Goal: Task Accomplishment & Management: Check status

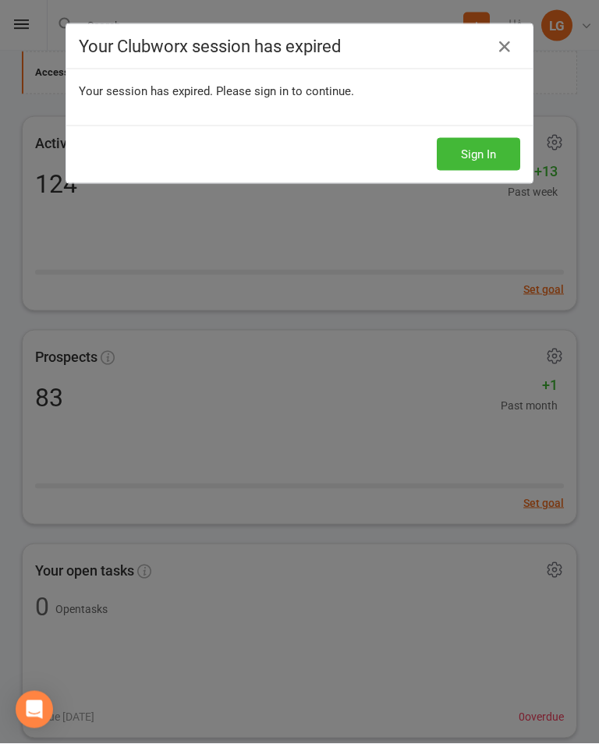
click at [478, 157] on button "Sign In" at bounding box center [478, 154] width 83 height 33
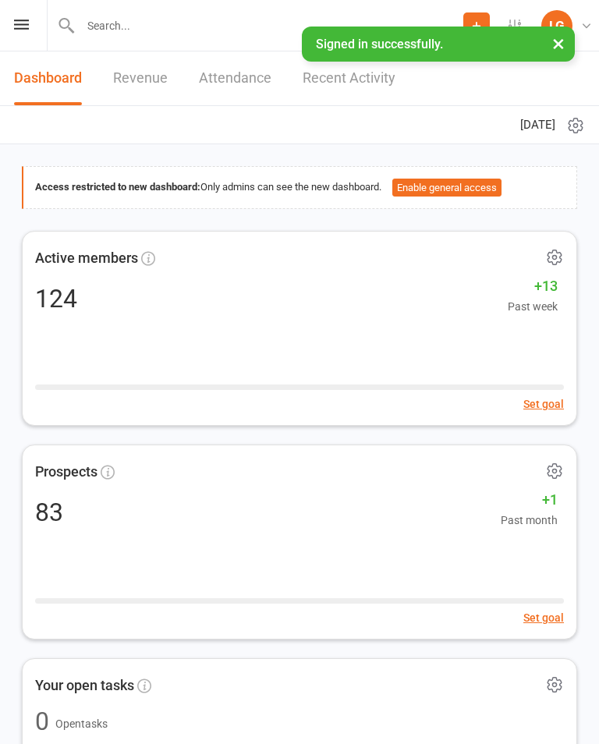
click at [18, 28] on icon at bounding box center [21, 24] width 15 height 10
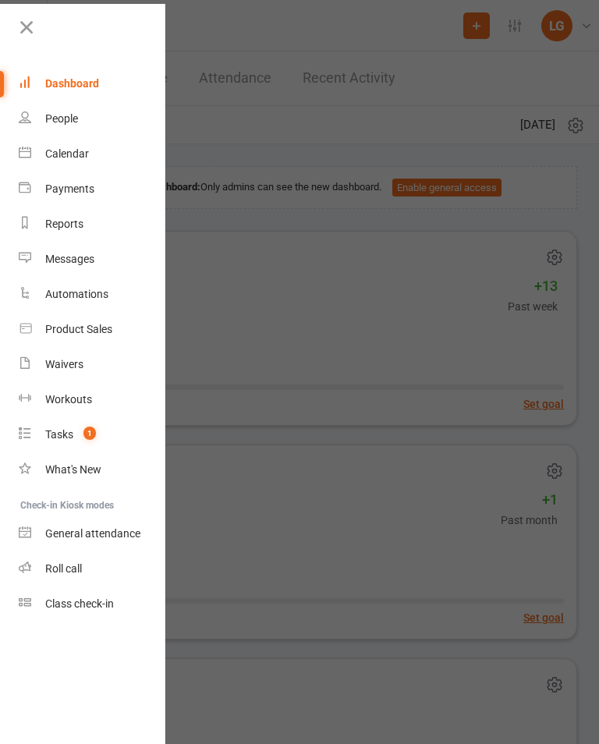
click at [104, 158] on link "Calendar" at bounding box center [92, 153] width 147 height 35
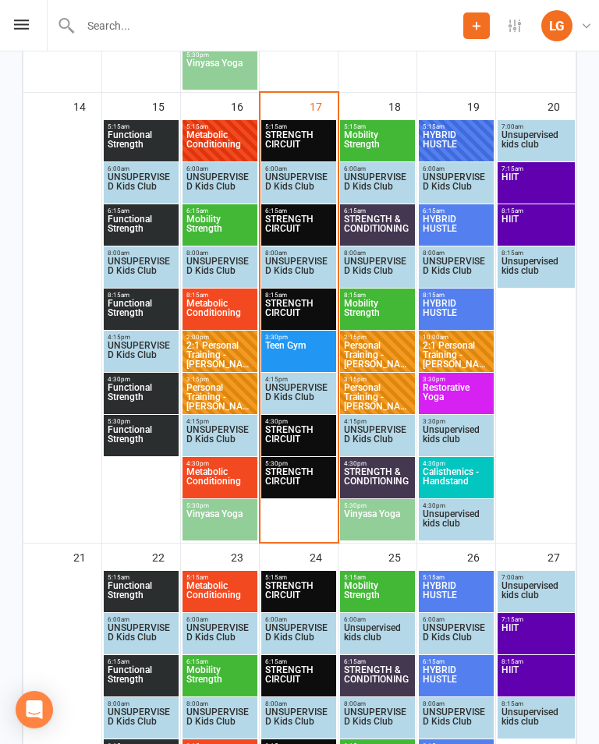
scroll to position [1238, 0]
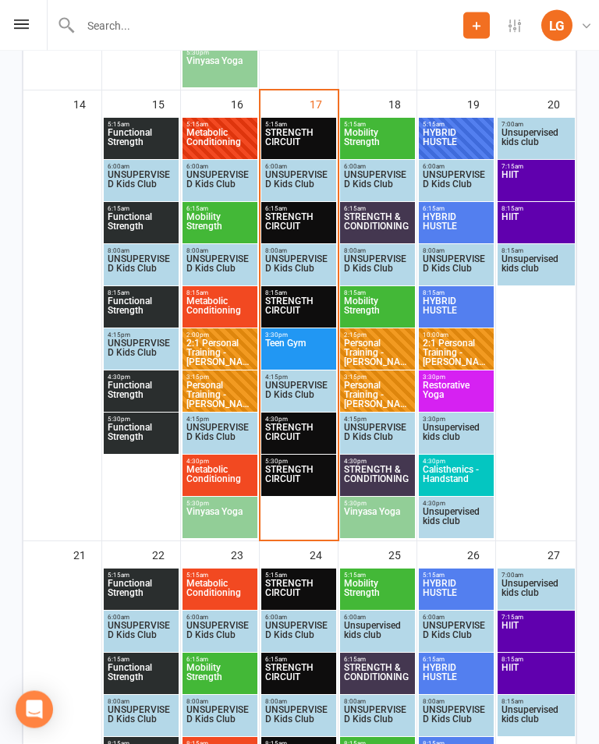
click at [296, 342] on span "Teen Gym" at bounding box center [298, 353] width 69 height 28
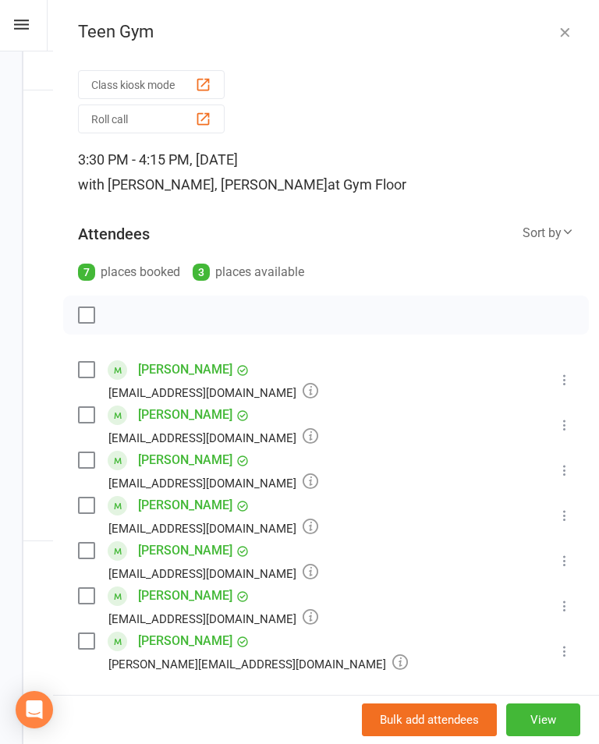
click at [566, 381] on icon at bounding box center [565, 380] width 16 height 16
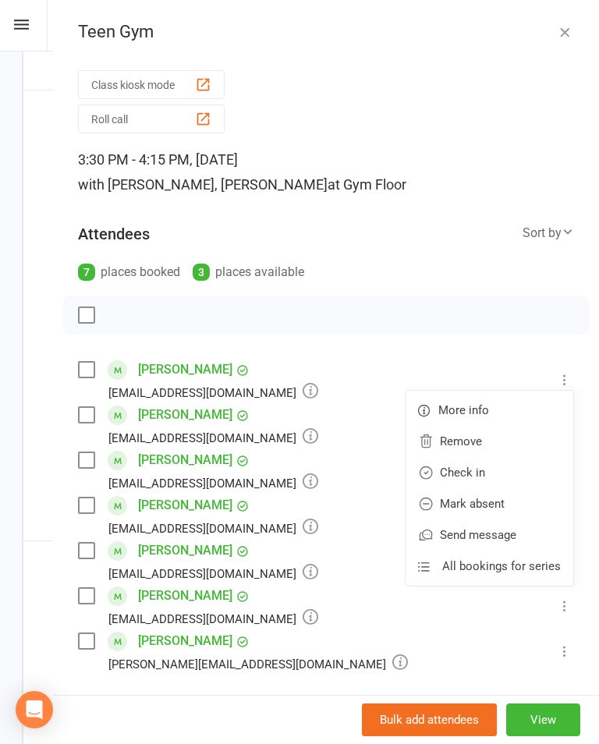
click at [497, 475] on link "Check in" at bounding box center [490, 472] width 168 height 31
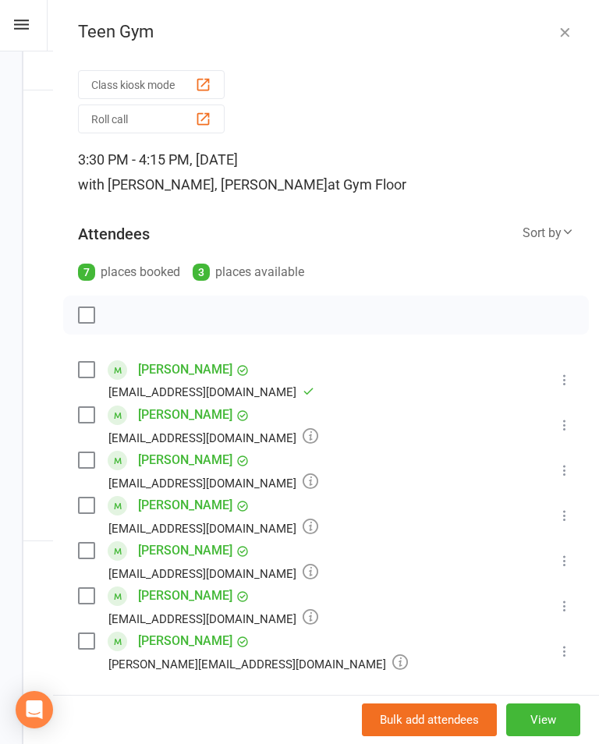
click at [569, 427] on icon at bounding box center [565, 425] width 16 height 16
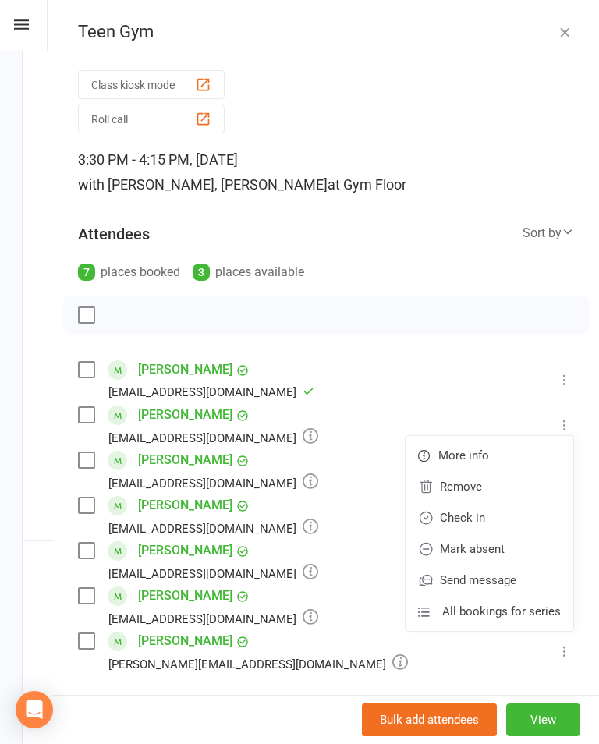
click at [504, 512] on link "Check in" at bounding box center [490, 517] width 168 height 31
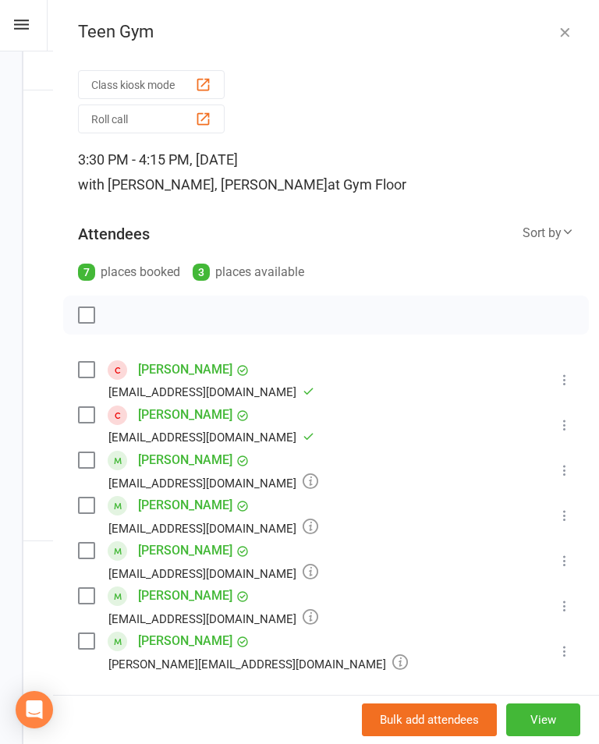
click at [572, 464] on icon at bounding box center [565, 470] width 16 height 16
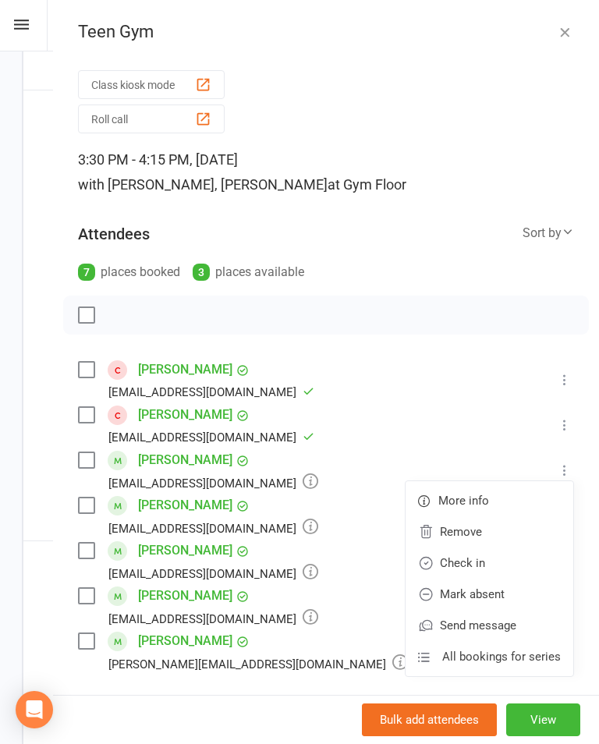
click at [496, 563] on link "Check in" at bounding box center [490, 562] width 168 height 31
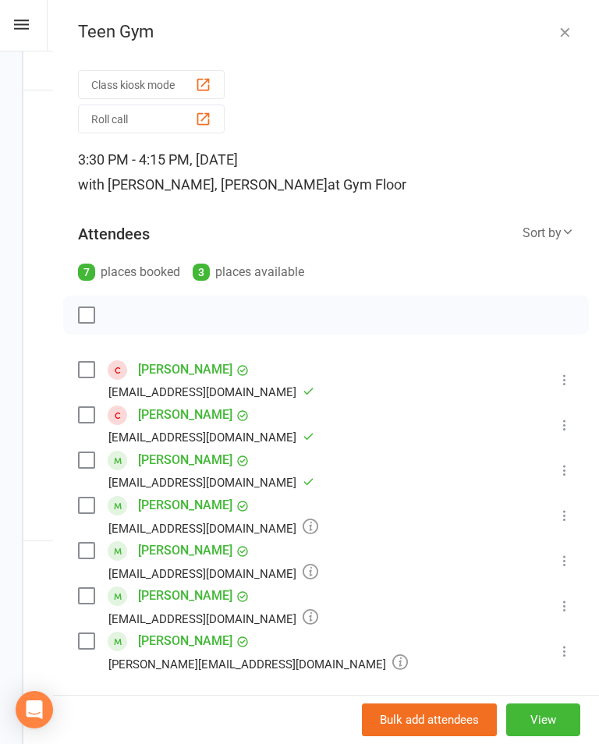
click at [569, 521] on icon at bounding box center [565, 516] width 16 height 16
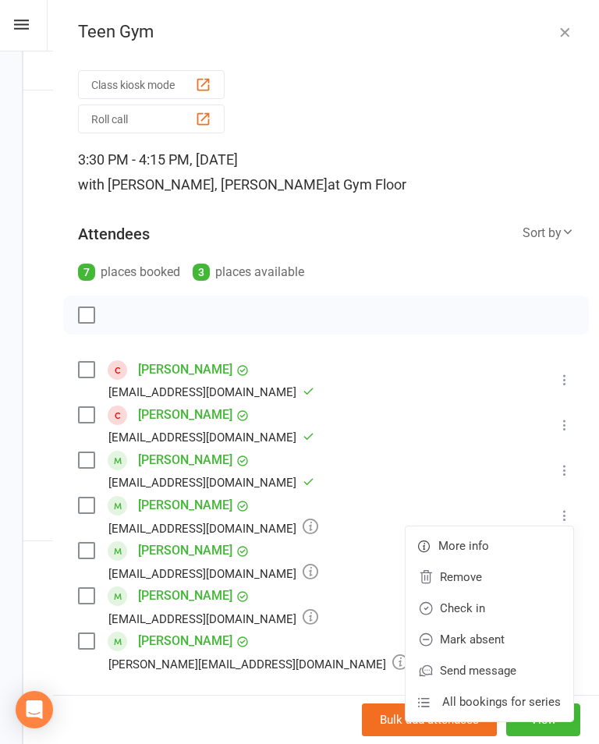
click at [478, 597] on link "Check in" at bounding box center [490, 608] width 168 height 31
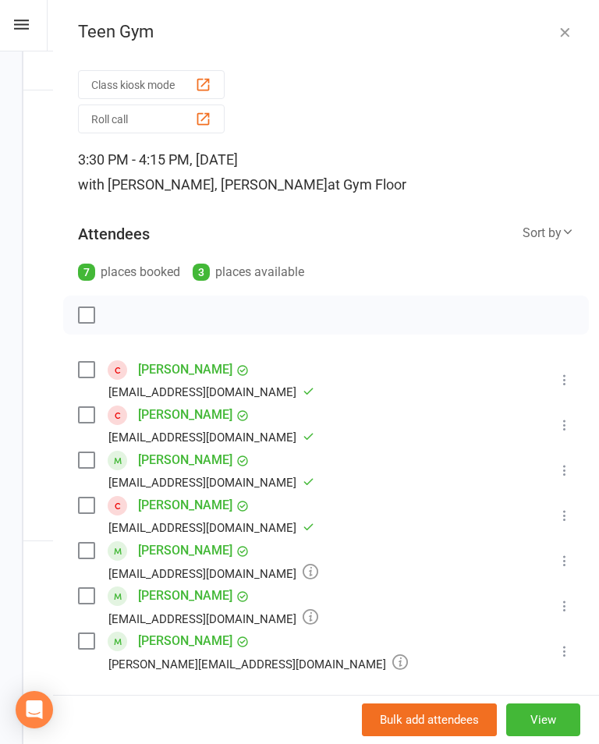
click at [569, 561] on icon at bounding box center [565, 561] width 16 height 16
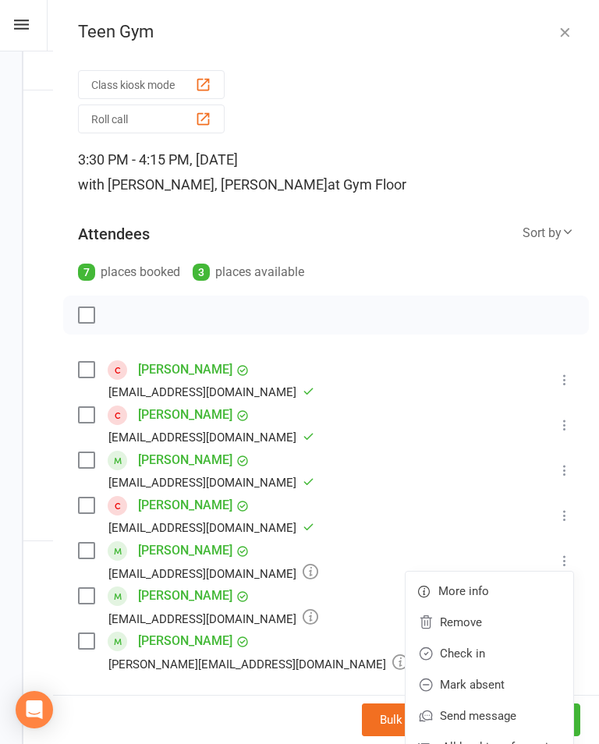
click at [508, 659] on link "Check in" at bounding box center [490, 653] width 168 height 31
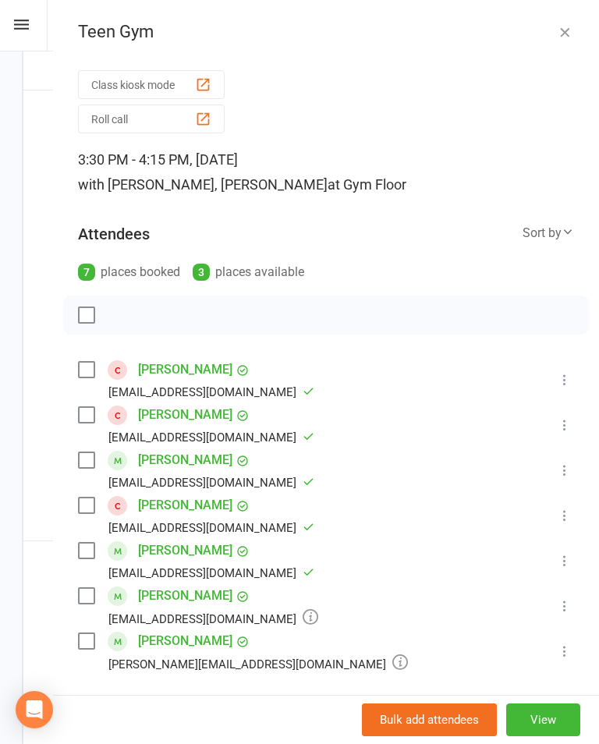
click at [568, 600] on icon at bounding box center [565, 606] width 16 height 16
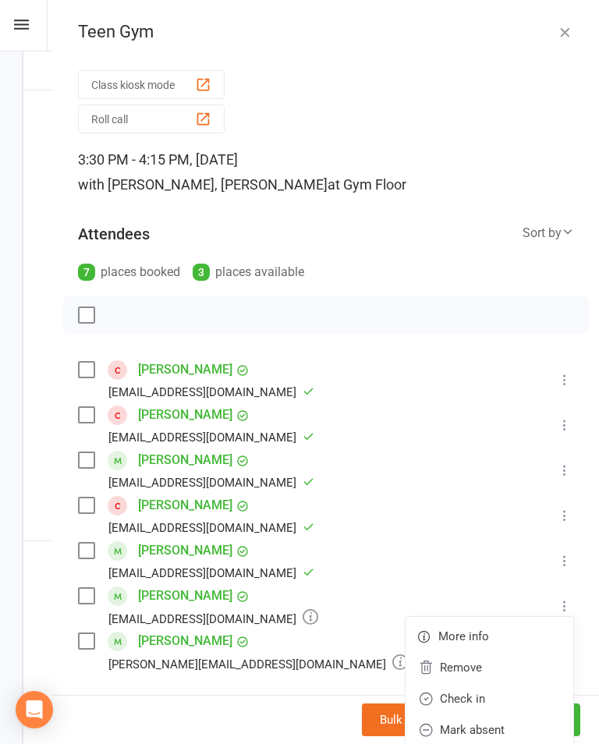
click at [505, 703] on link "Check in" at bounding box center [490, 698] width 168 height 31
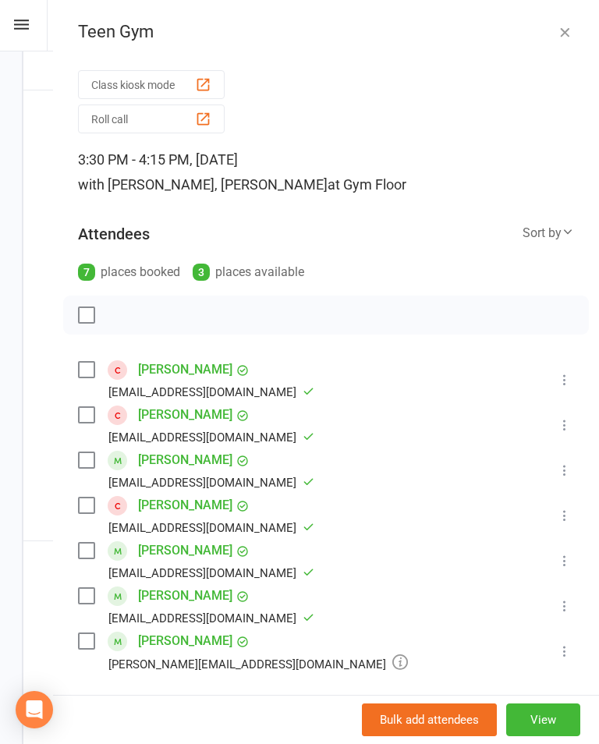
click at [565, 643] on button at bounding box center [564, 651] width 19 height 19
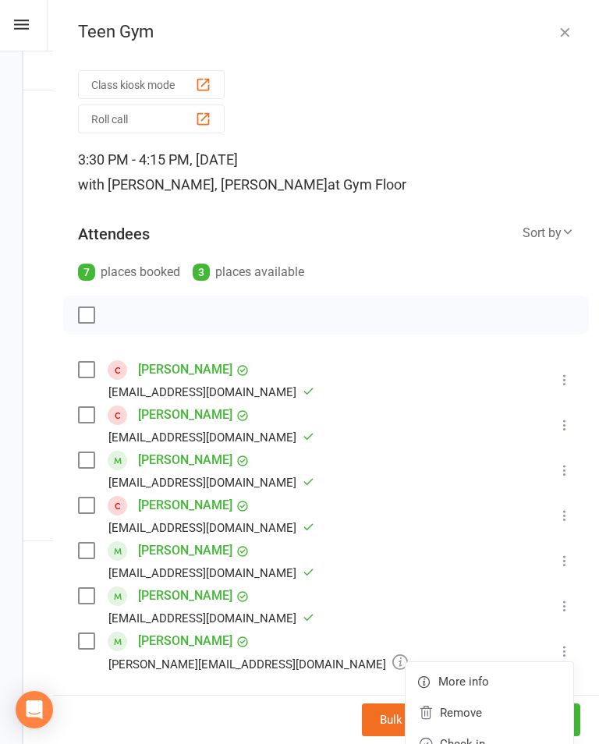
scroll to position [24, 0]
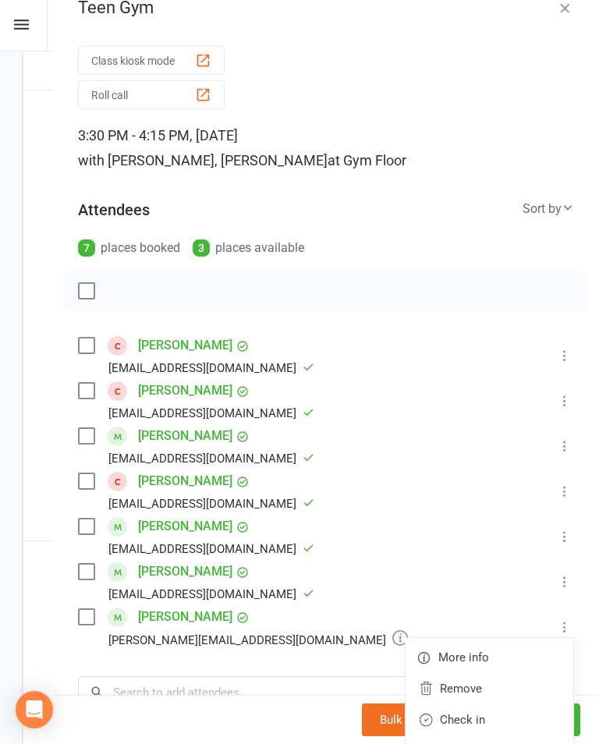
click at [501, 721] on link "Check in" at bounding box center [490, 719] width 168 height 31
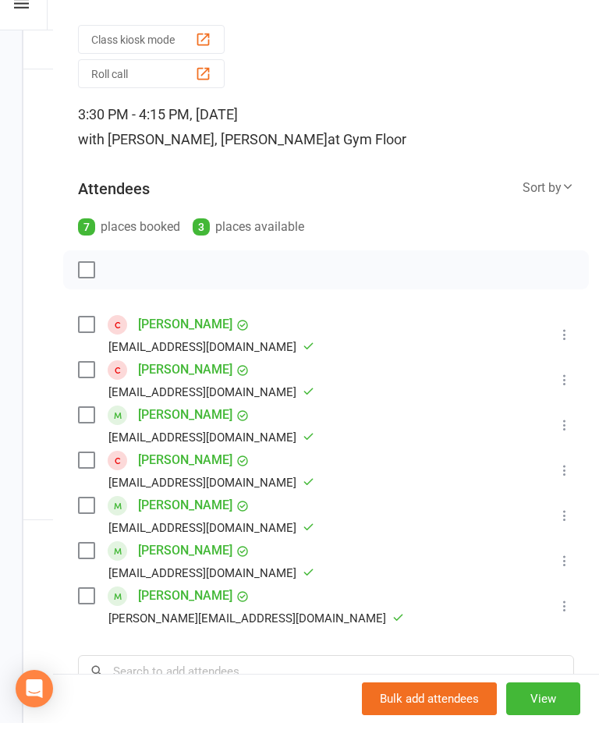
scroll to position [1263, 0]
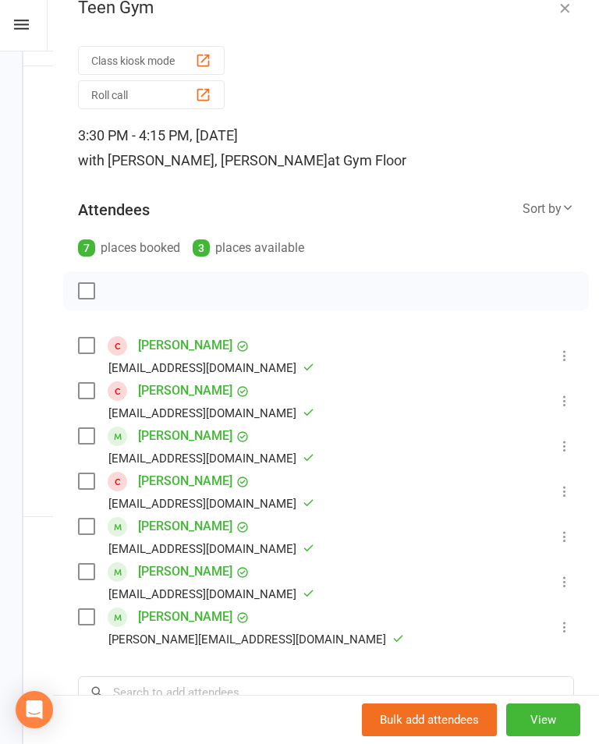
click at [566, 4] on icon "button" at bounding box center [565, 8] width 16 height 16
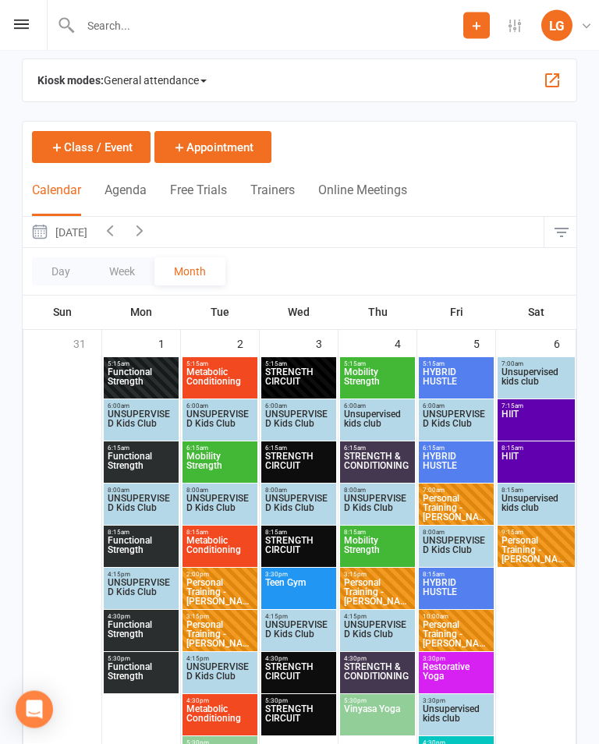
scroll to position [12, 0]
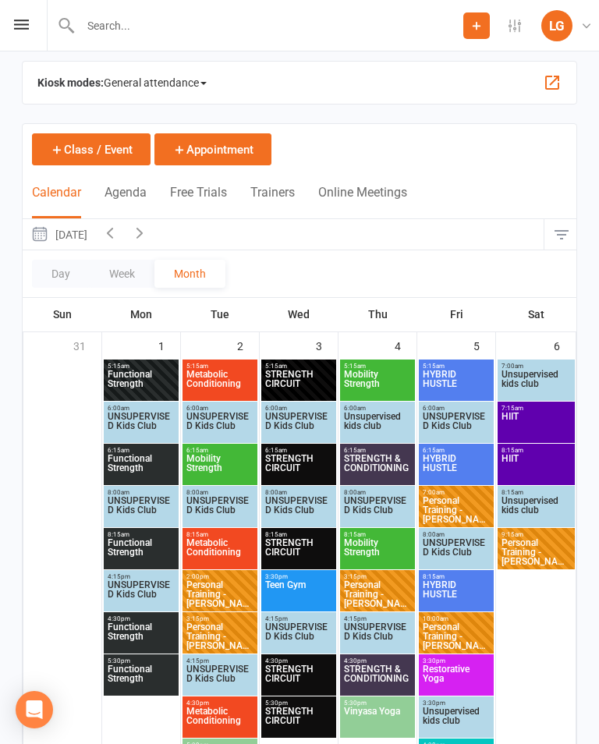
click at [309, 589] on span "Teen Gym" at bounding box center [298, 594] width 69 height 28
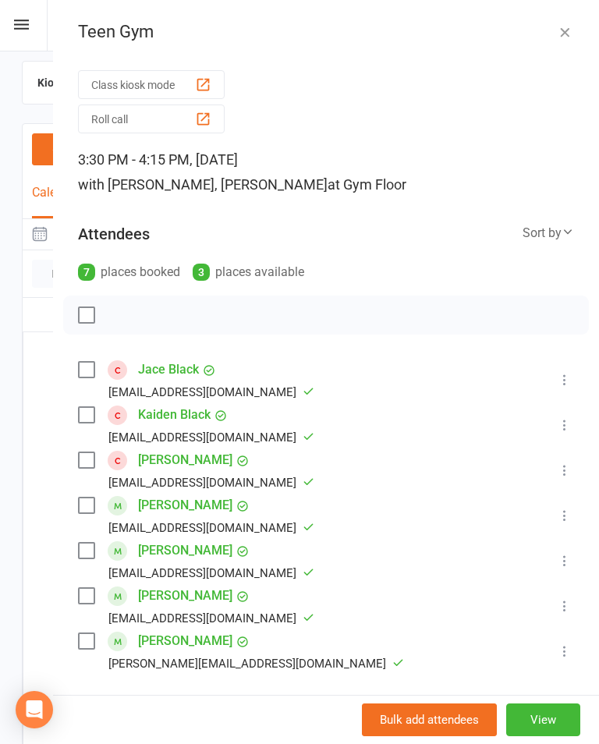
click at [564, 41] on button "button" at bounding box center [564, 32] width 19 height 19
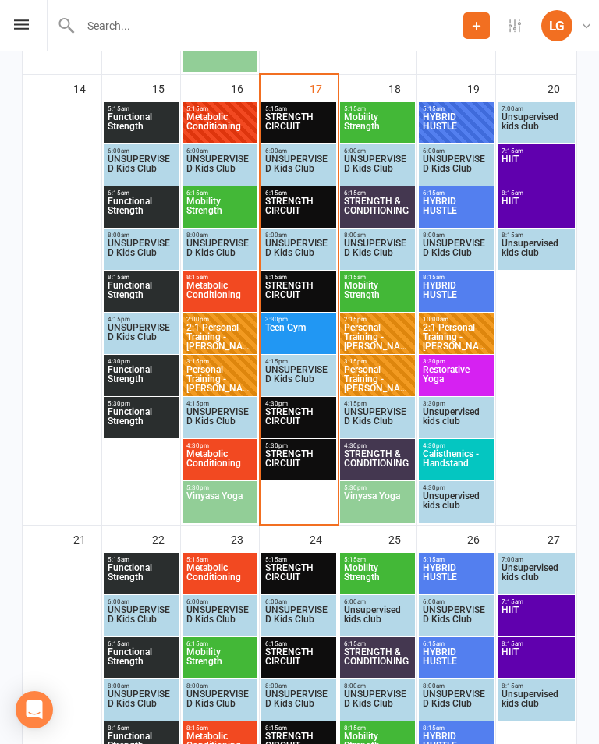
scroll to position [1262, 0]
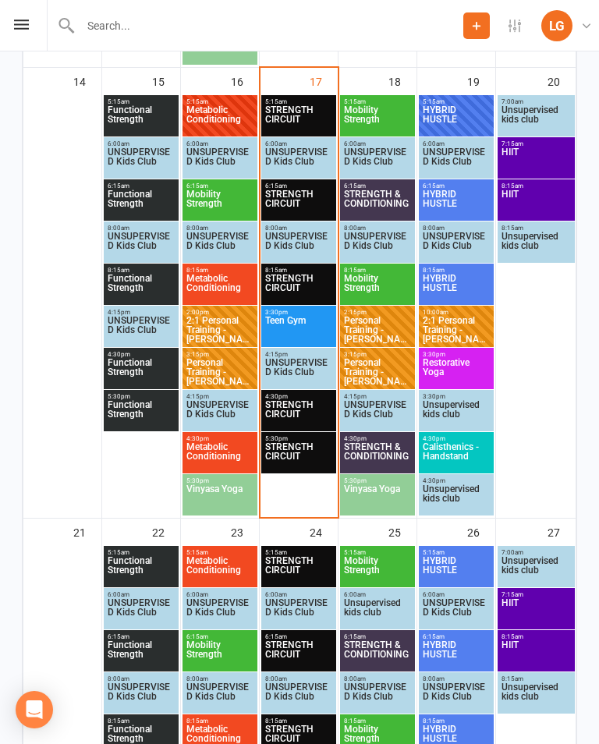
click at [308, 328] on span "Teen Gym" at bounding box center [298, 330] width 69 height 28
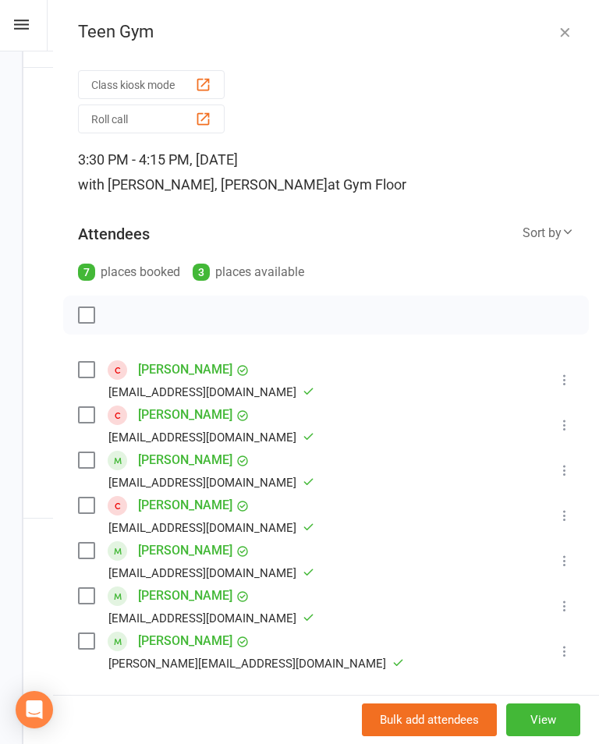
click at [161, 415] on link "Beau Mccartney" at bounding box center [185, 414] width 94 height 25
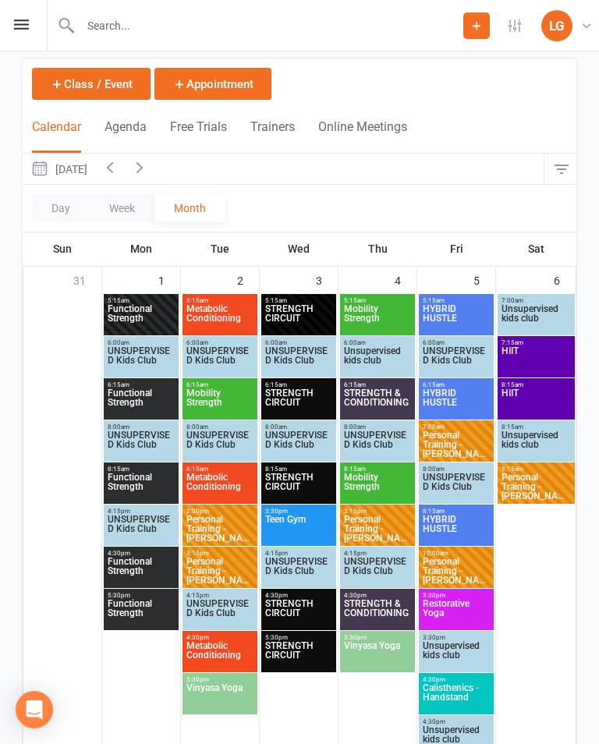
scroll to position [99, 0]
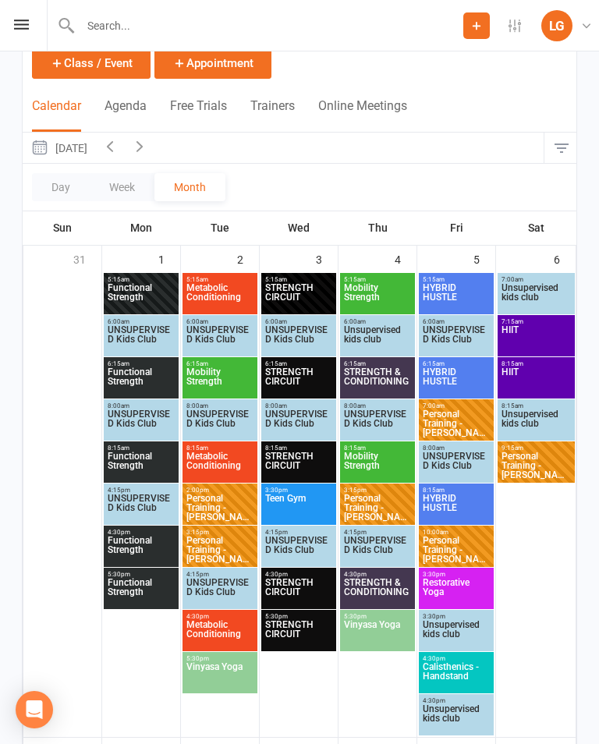
click at [321, 590] on span "STRENGTH CIRCUIT" at bounding box center [298, 592] width 69 height 28
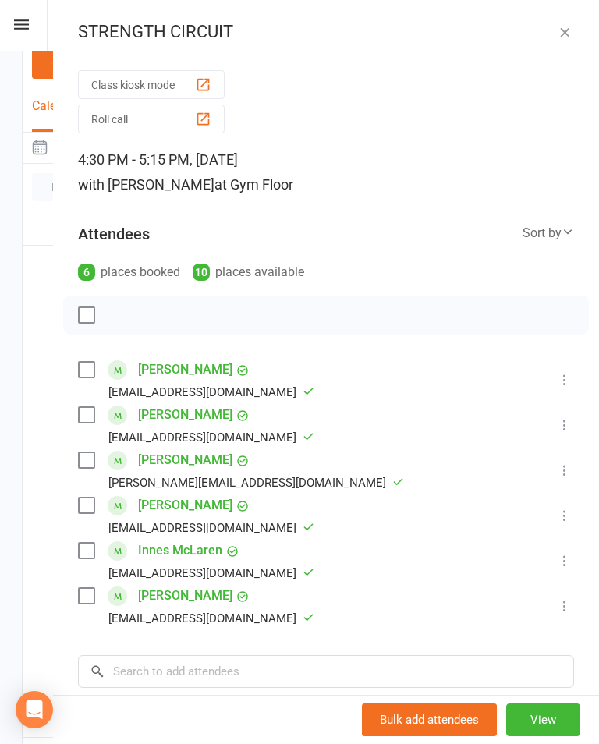
click at [560, 39] on icon "button" at bounding box center [565, 32] width 16 height 16
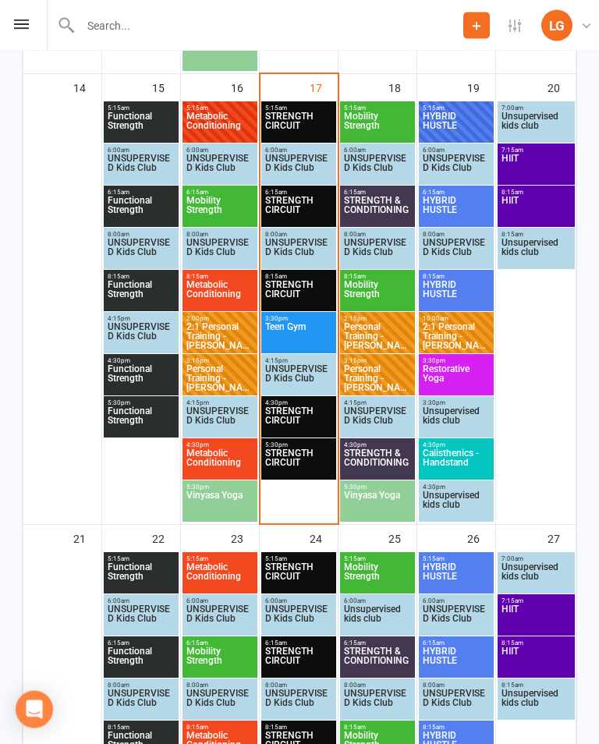
scroll to position [1256, 0]
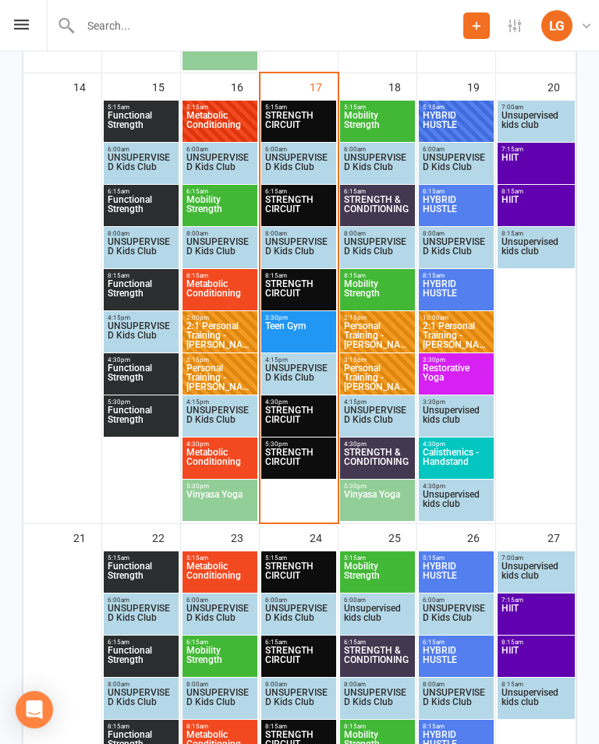
click at [308, 422] on span "STRENGTH CIRCUIT" at bounding box center [298, 420] width 69 height 28
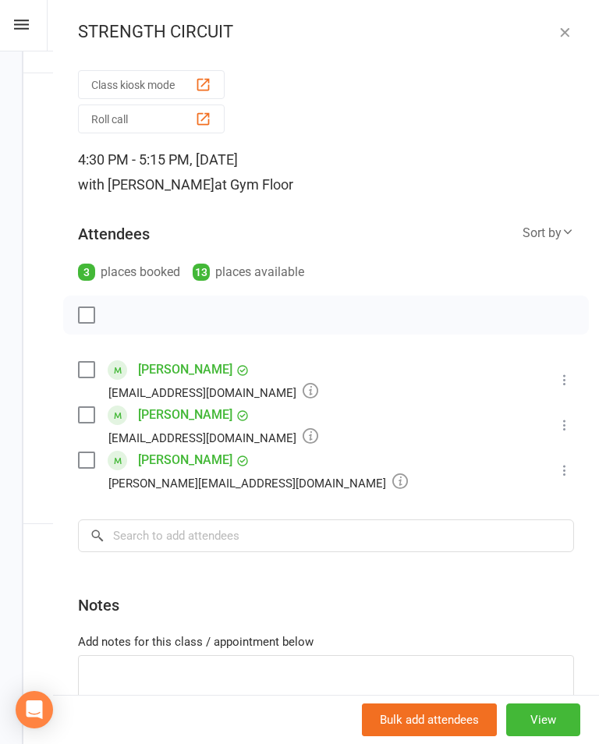
click at [557, 39] on icon "button" at bounding box center [565, 32] width 16 height 16
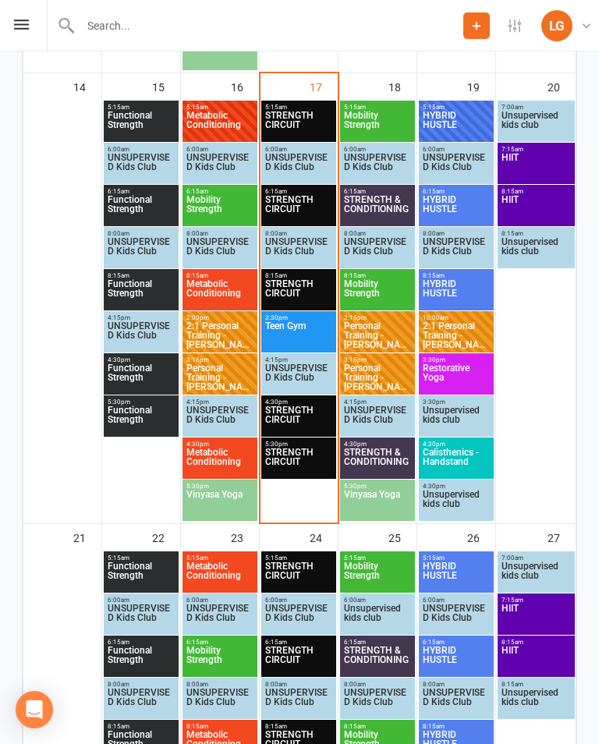
click at [314, 464] on span "STRENGTH CIRCUIT" at bounding box center [298, 462] width 69 height 28
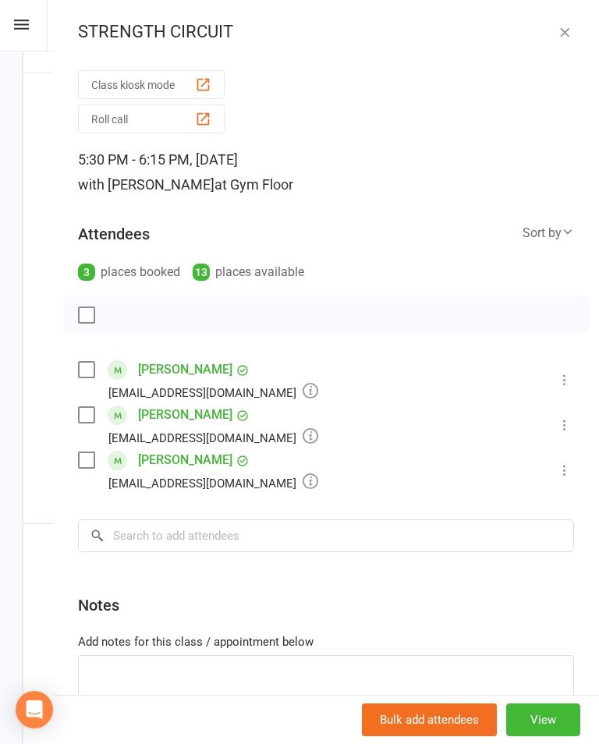
click at [566, 28] on icon "button" at bounding box center [565, 32] width 16 height 16
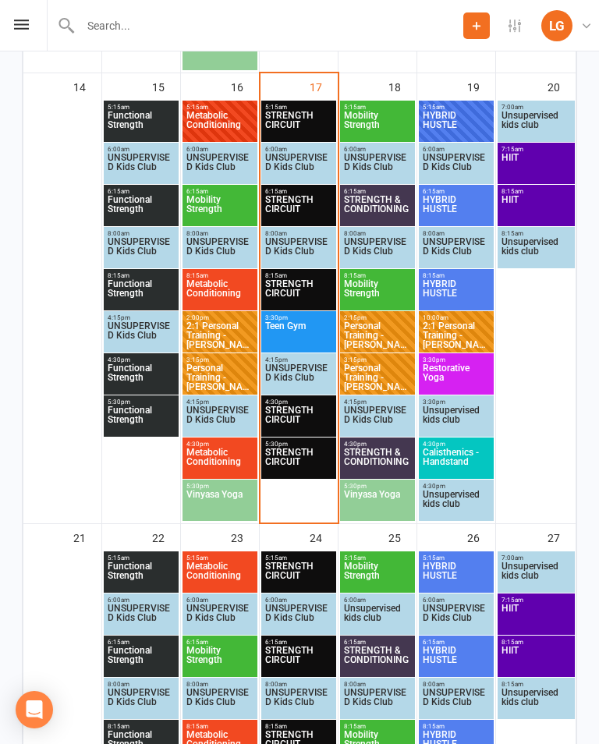
click at [222, 451] on span "Metabolic Conditioning" at bounding box center [220, 462] width 69 height 28
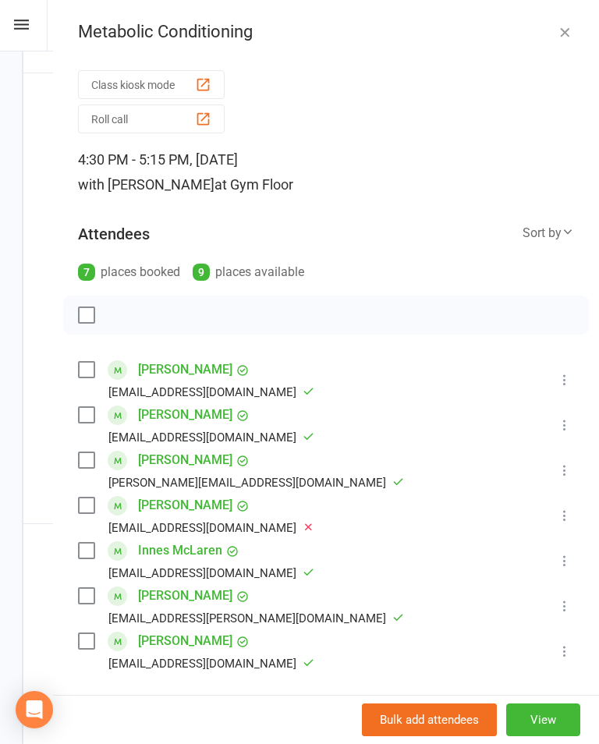
click at [565, 36] on icon "button" at bounding box center [565, 32] width 16 height 16
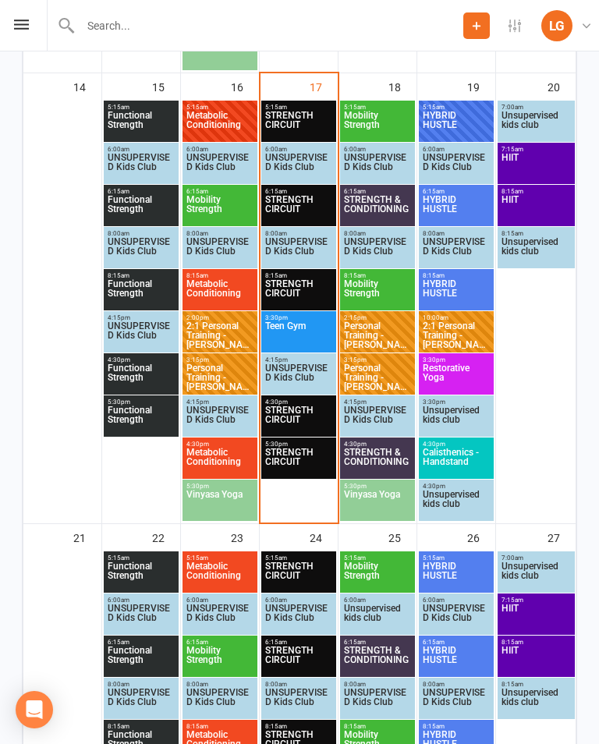
click at [147, 373] on span "Functional Strength" at bounding box center [141, 377] width 69 height 28
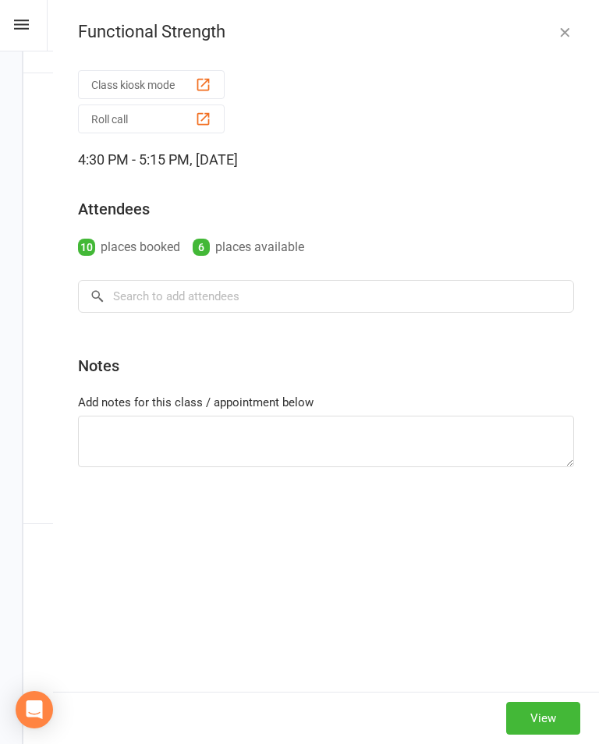
click at [566, 36] on icon "button" at bounding box center [565, 32] width 16 height 16
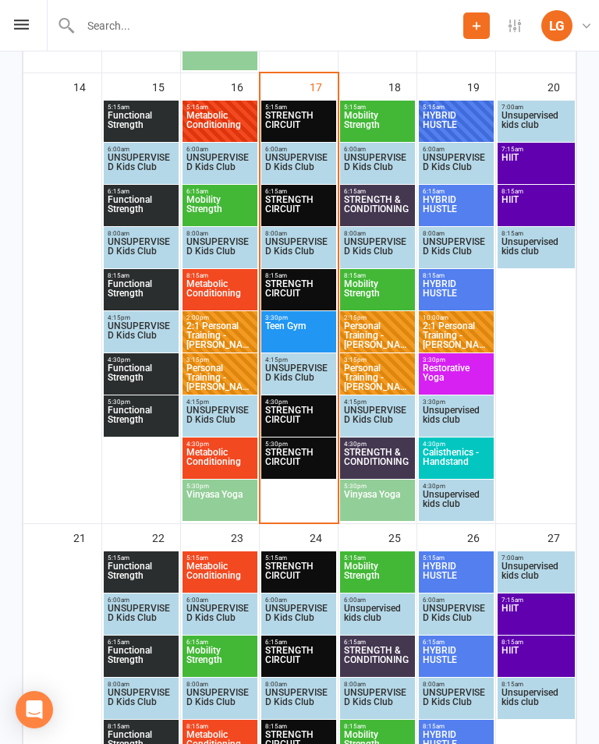
click at [383, 455] on span "STRENGTH & CONDITIONING" at bounding box center [377, 462] width 69 height 28
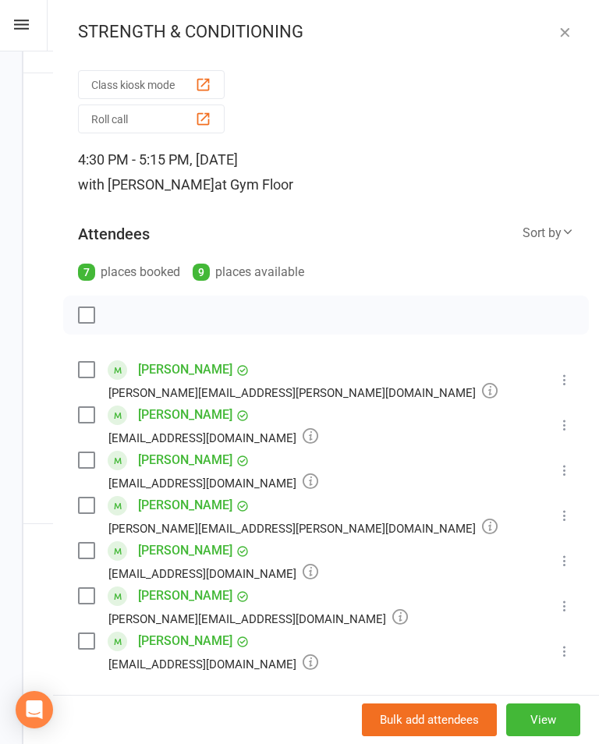
click at [569, 19] on div "STRENGTH & CONDITIONING Class kiosk mode Roll call 4:30 PM - 5:15 PM, Thursday,…" at bounding box center [326, 372] width 546 height 744
click at [557, 40] on button "button" at bounding box center [564, 32] width 19 height 19
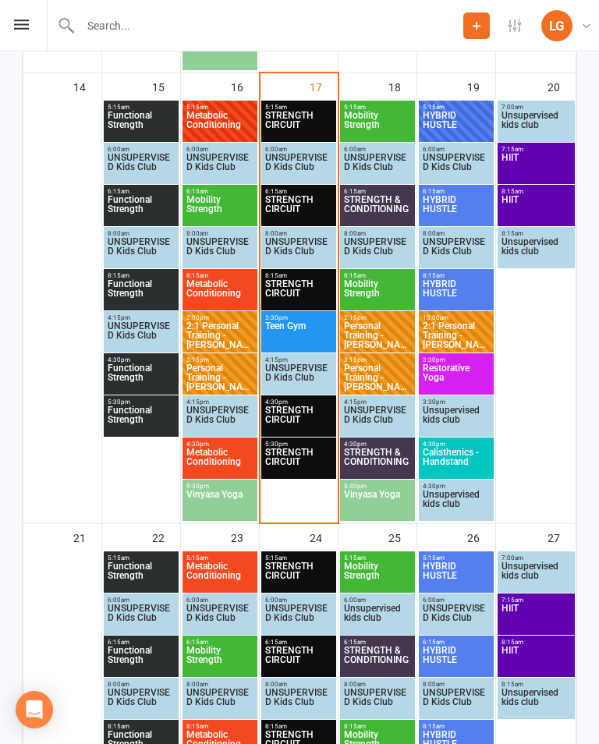
click at [381, 491] on span "Vinyasa Yoga" at bounding box center [377, 504] width 69 height 28
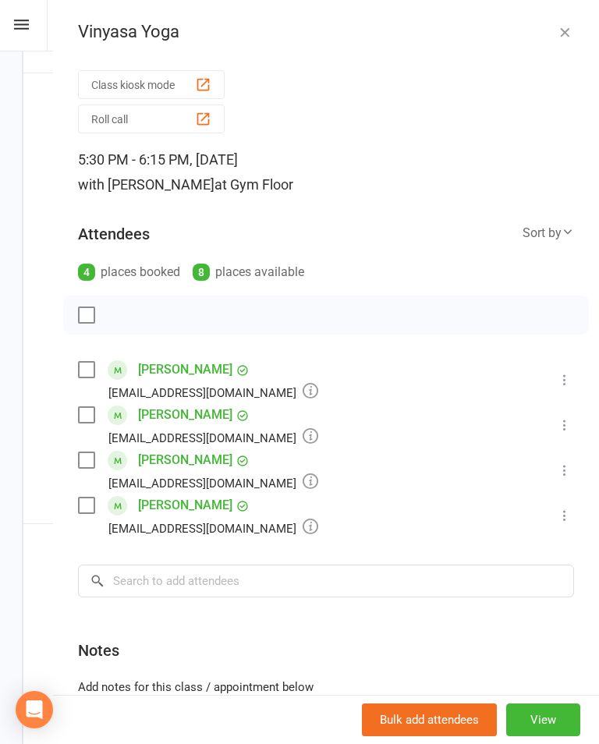
click at [562, 36] on icon "button" at bounding box center [565, 32] width 16 height 16
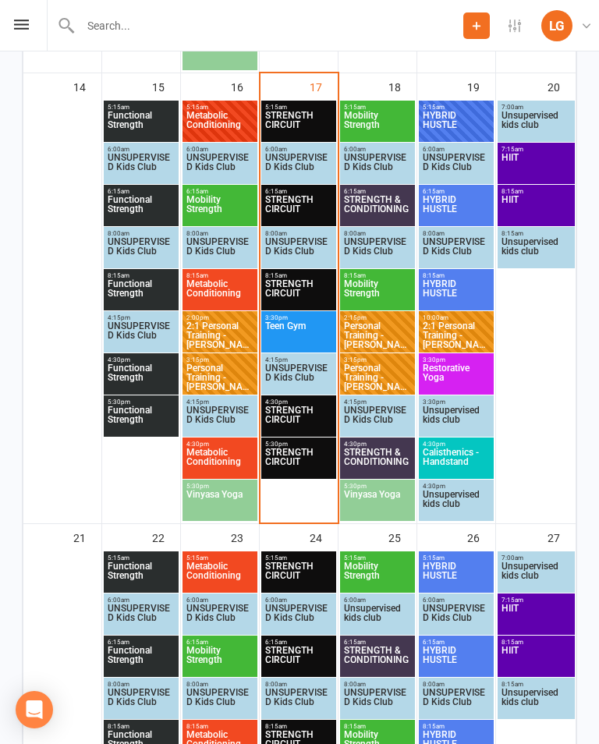
click at [393, 507] on span "Vinyasa Yoga" at bounding box center [377, 504] width 69 height 28
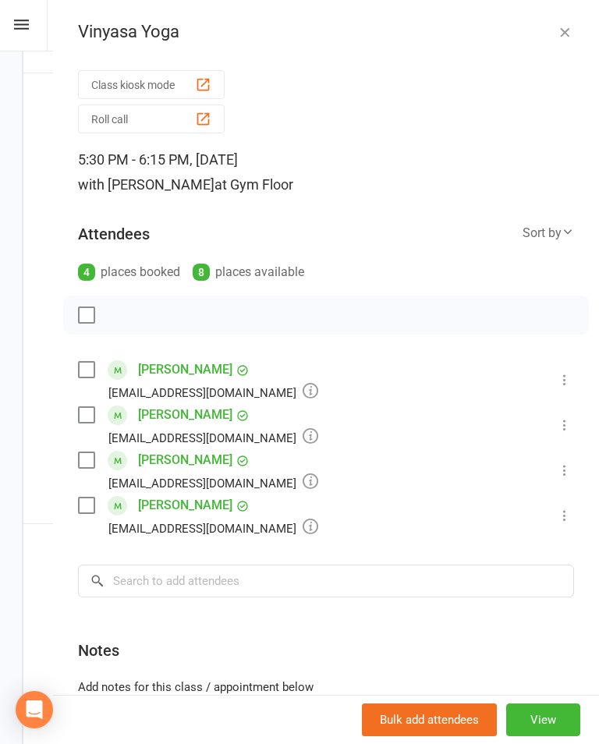
click at [571, 34] on icon "button" at bounding box center [565, 32] width 16 height 16
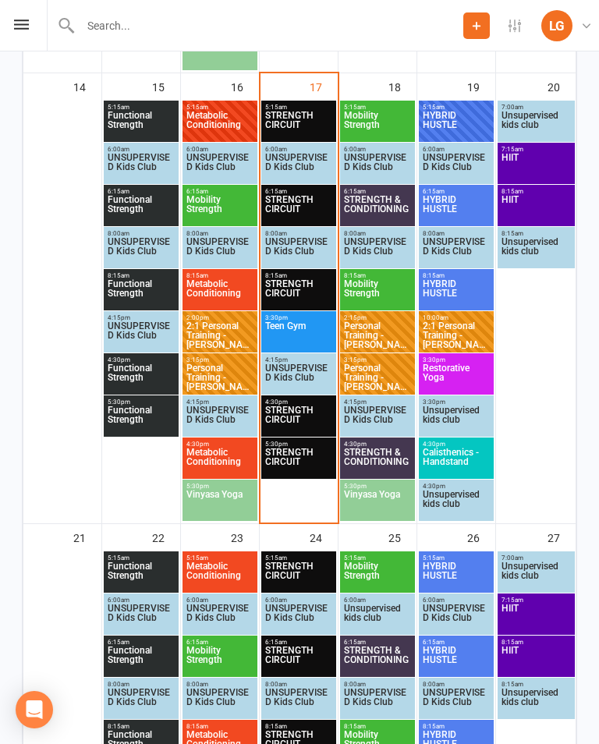
click at [397, 452] on span "STRENGTH & CONDITIONING" at bounding box center [377, 462] width 69 height 28
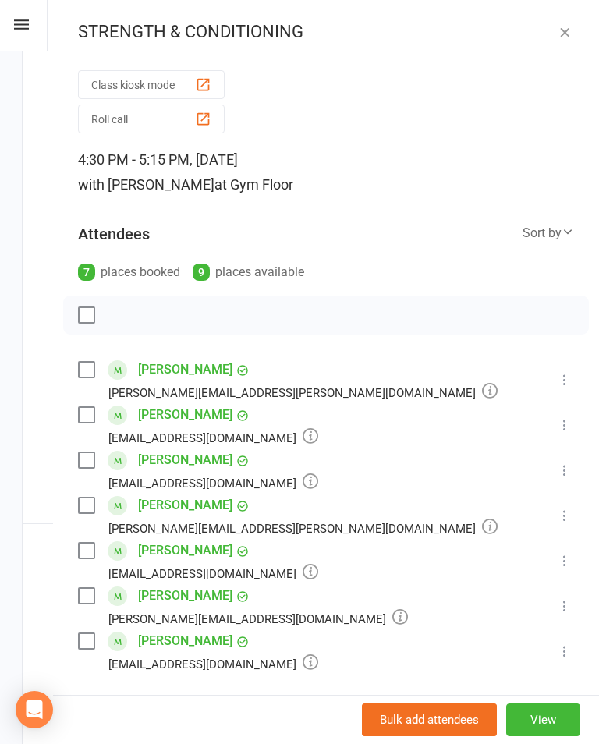
click at [557, 38] on icon "button" at bounding box center [565, 32] width 16 height 16
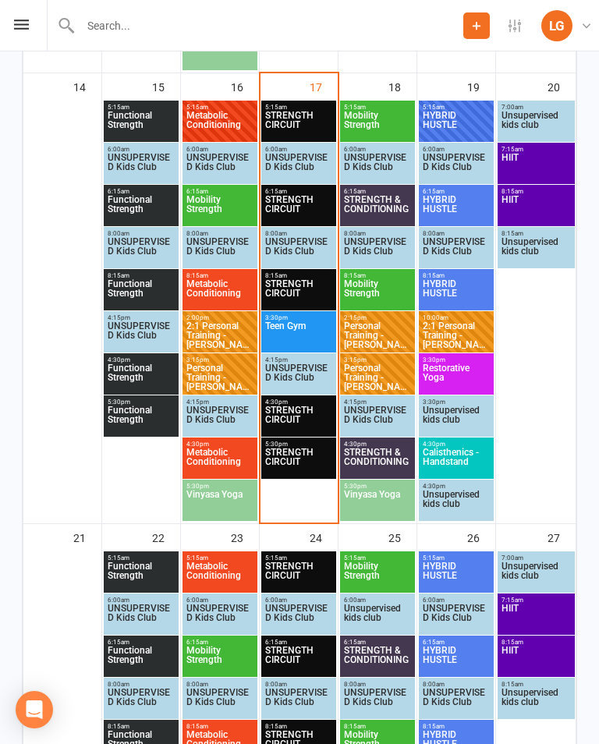
click at [462, 455] on span "Calisthenics - Handstand" at bounding box center [456, 462] width 69 height 28
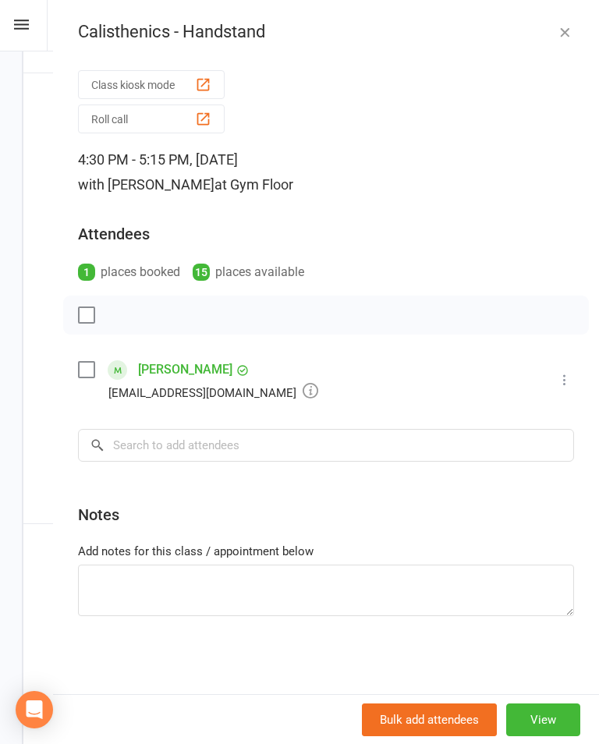
click at [562, 36] on icon "button" at bounding box center [565, 32] width 16 height 16
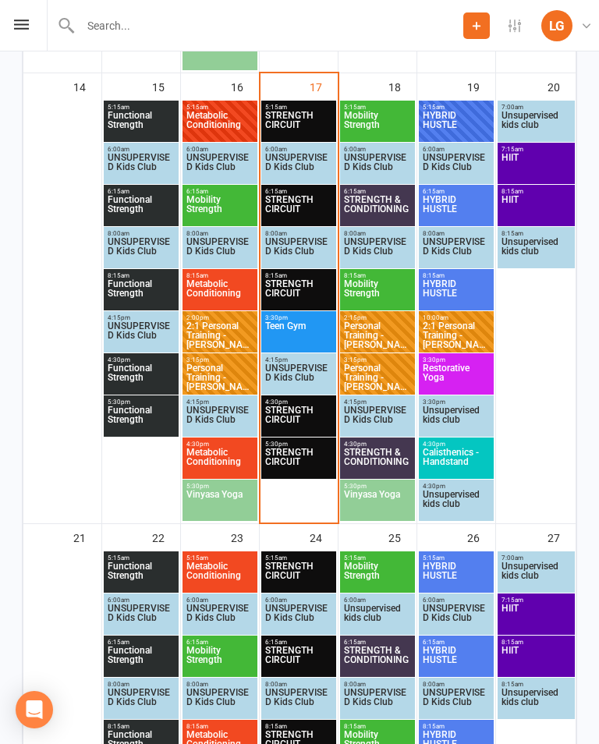
click at [469, 376] on span "Restorative Yoga" at bounding box center [456, 377] width 69 height 28
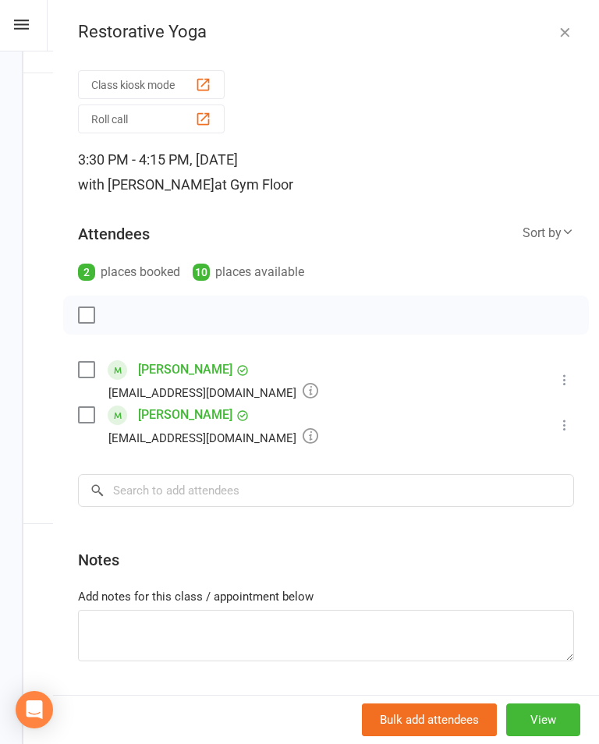
click at [564, 37] on icon "button" at bounding box center [565, 32] width 16 height 16
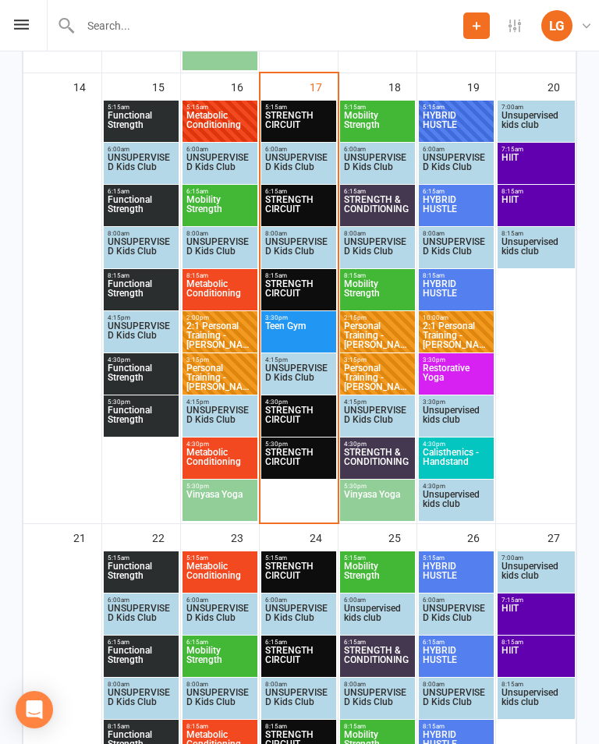
click at [400, 505] on span "Vinyasa Yoga" at bounding box center [377, 504] width 69 height 28
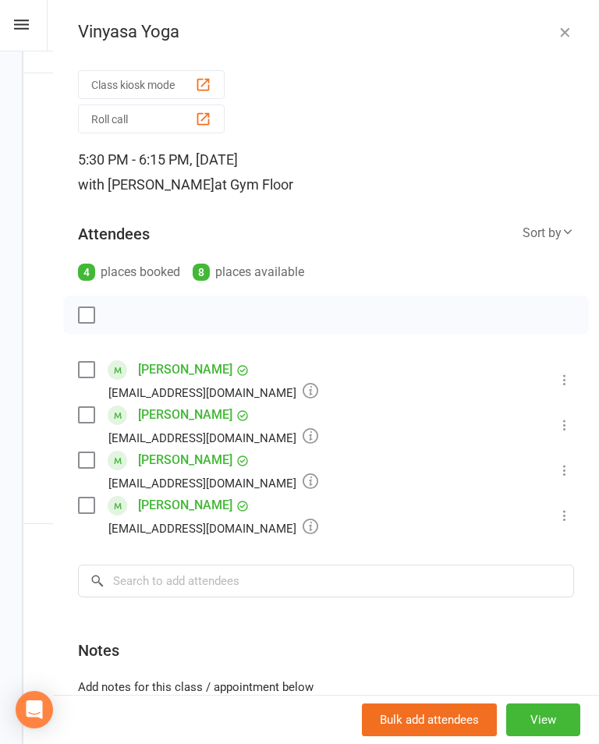
click at [562, 35] on icon "button" at bounding box center [565, 32] width 16 height 16
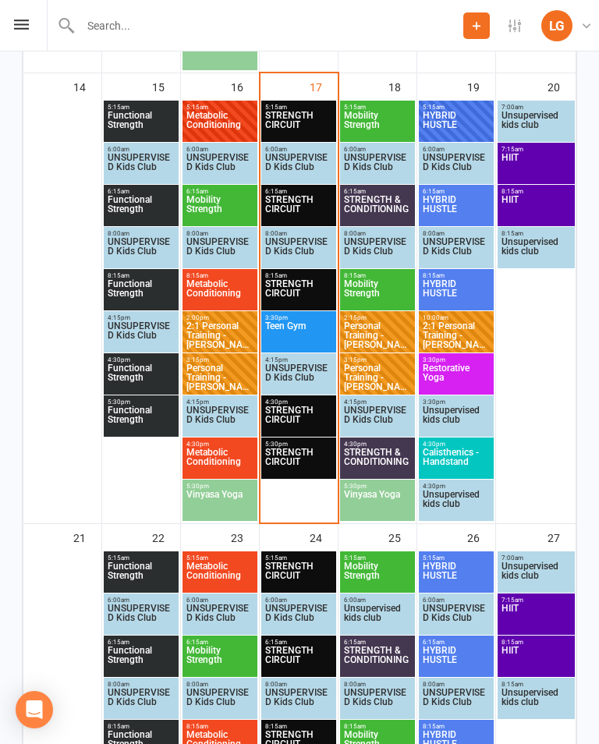
click at [312, 420] on span "STRENGTH CIRCUIT" at bounding box center [298, 420] width 69 height 28
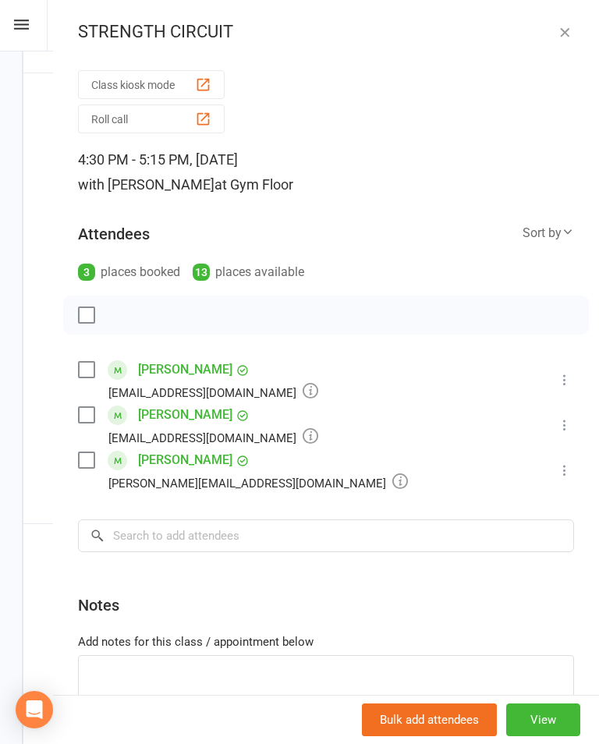
click at [558, 47] on div "STRENGTH CIRCUIT Class kiosk mode Roll call 4:30 PM - 5:15 PM, Wednesday, Septe…" at bounding box center [326, 372] width 546 height 744
click at [558, 32] on icon "button" at bounding box center [565, 32] width 16 height 16
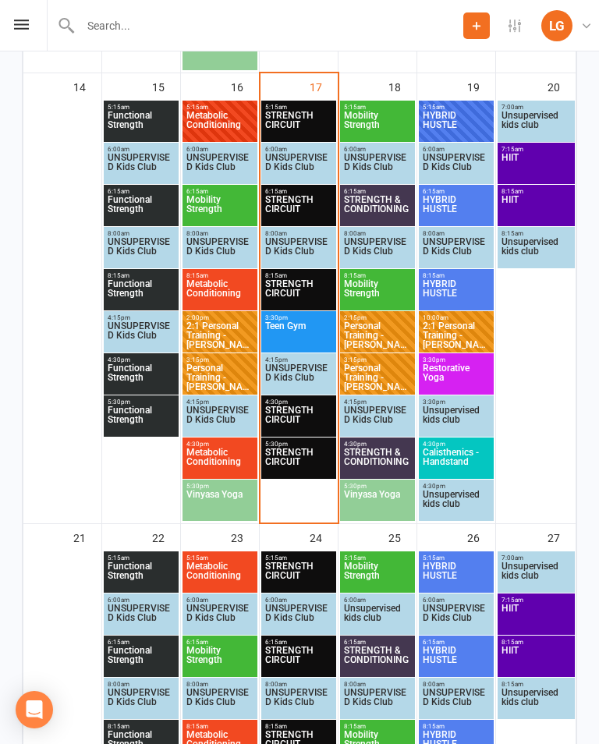
click at [310, 460] on span "STRENGTH CIRCUIT" at bounding box center [298, 462] width 69 height 28
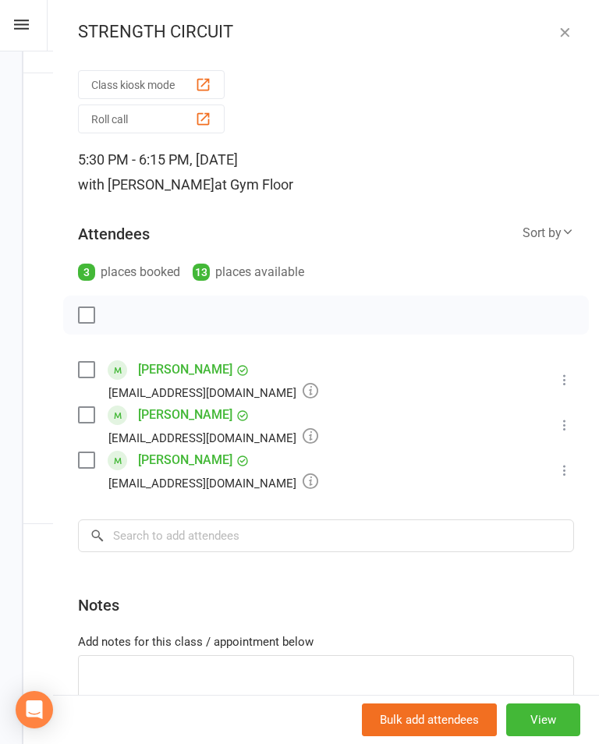
click at [562, 34] on icon "button" at bounding box center [565, 32] width 16 height 16
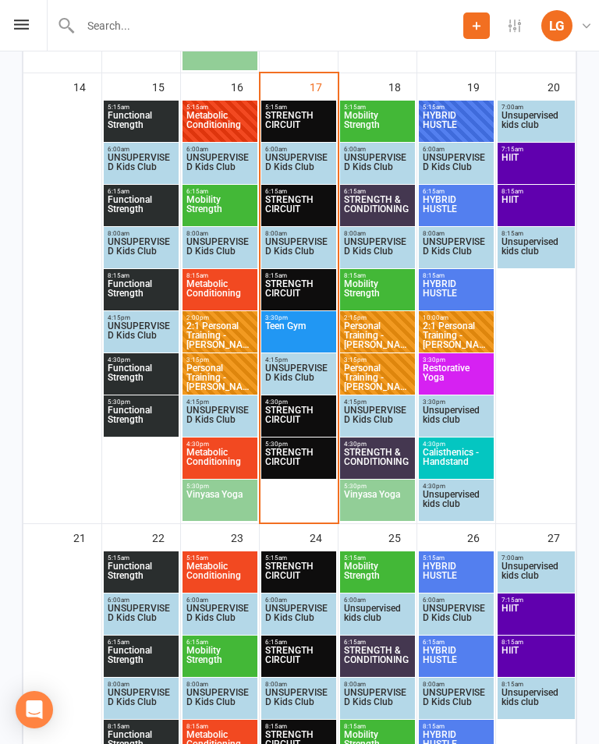
click at [308, 287] on span "STRENGTH CIRCUIT" at bounding box center [298, 293] width 69 height 28
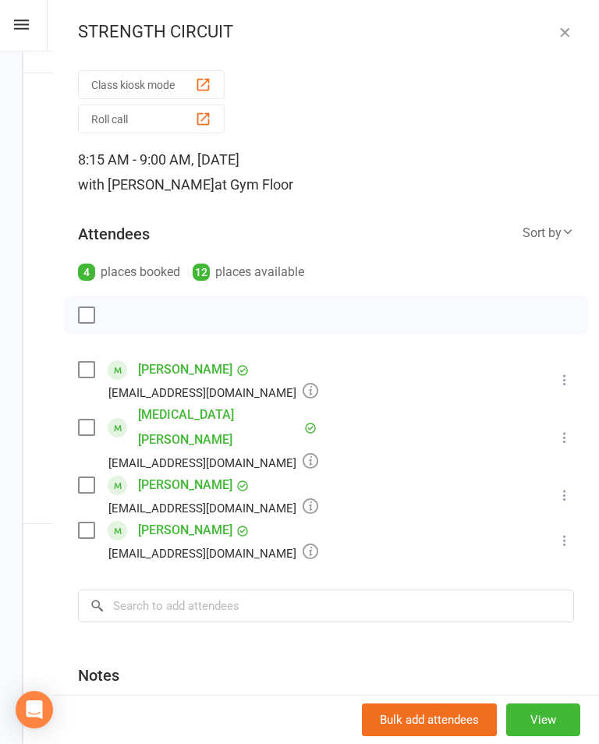
click at [571, 40] on button "button" at bounding box center [564, 32] width 19 height 19
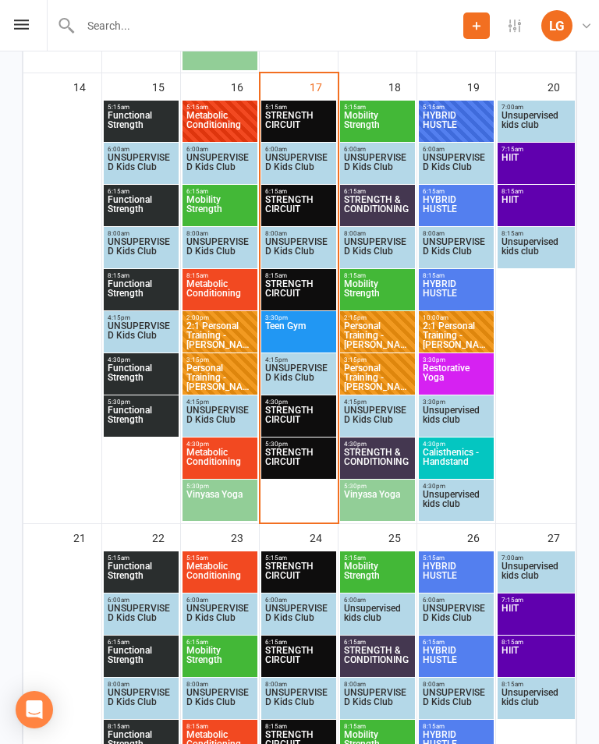
click at [455, 279] on span "HYBRID HUSTLE" at bounding box center [456, 293] width 69 height 28
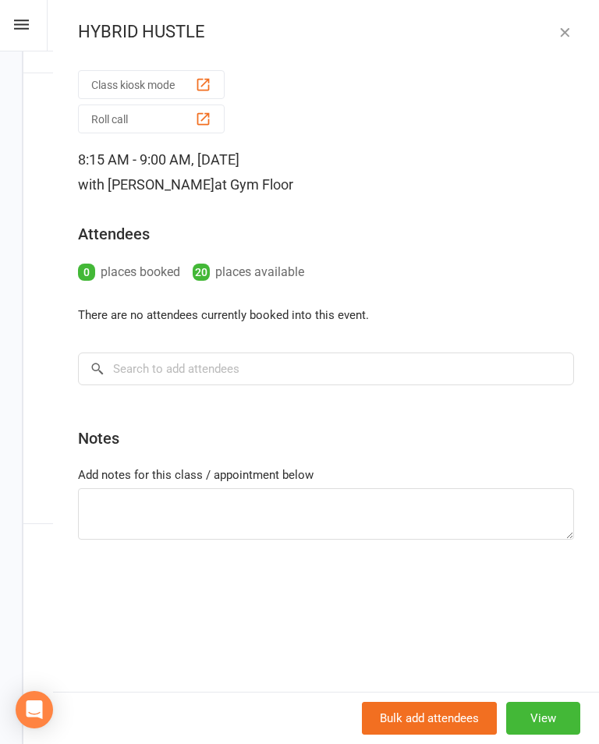
click at [570, 30] on icon "button" at bounding box center [565, 32] width 16 height 16
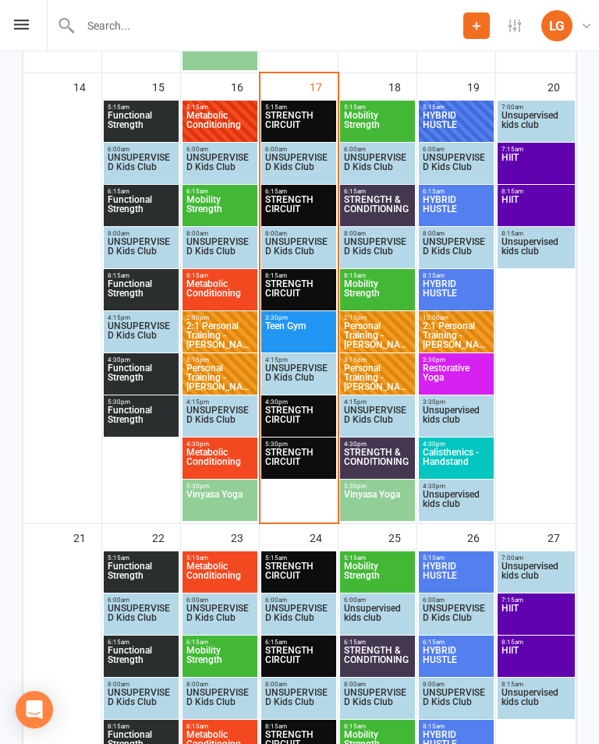
click at [448, 201] on span "HYBRID HUSTLE" at bounding box center [456, 209] width 69 height 28
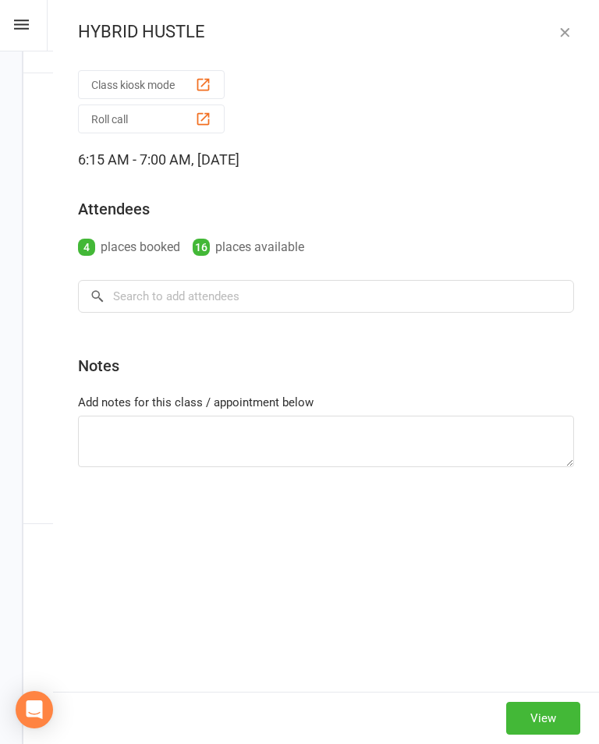
click at [569, 37] on icon "button" at bounding box center [565, 32] width 16 height 16
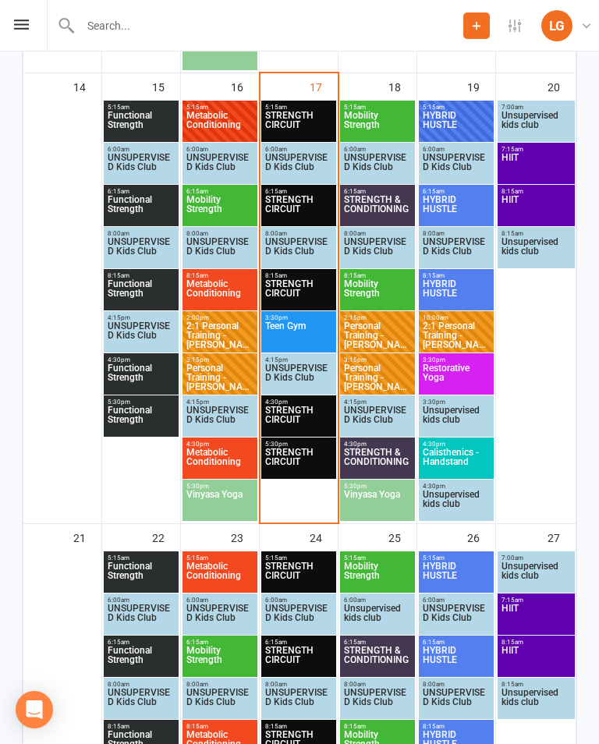
click at [447, 193] on span "6:15am - 7:00am" at bounding box center [456, 191] width 69 height 7
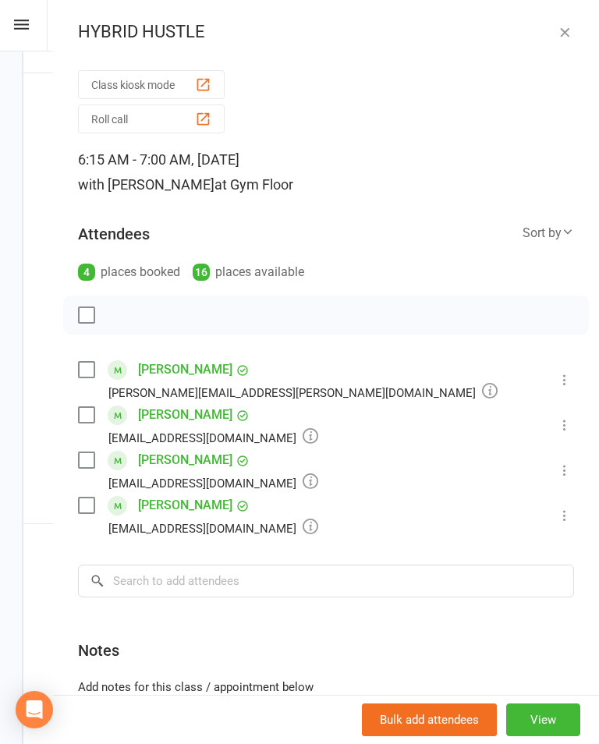
click at [174, 367] on link "Eva Buckley" at bounding box center [185, 369] width 94 height 25
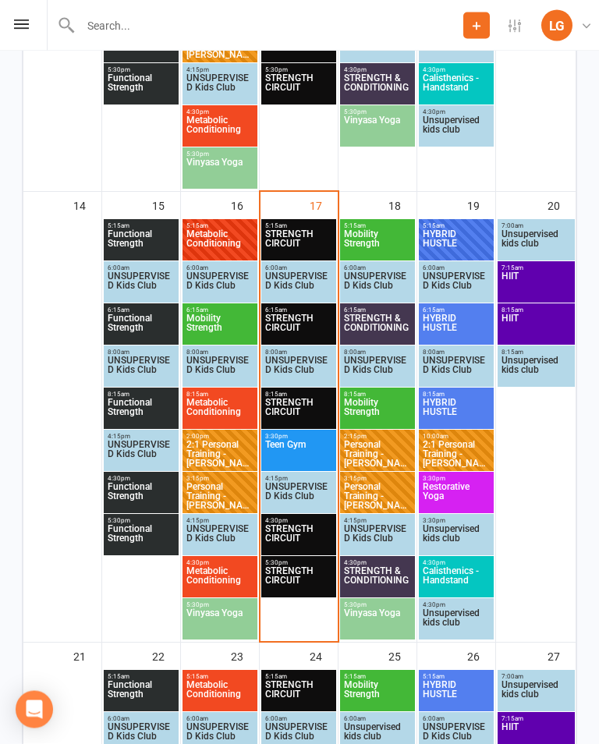
click at [547, 284] on span "HIIT" at bounding box center [536, 286] width 71 height 28
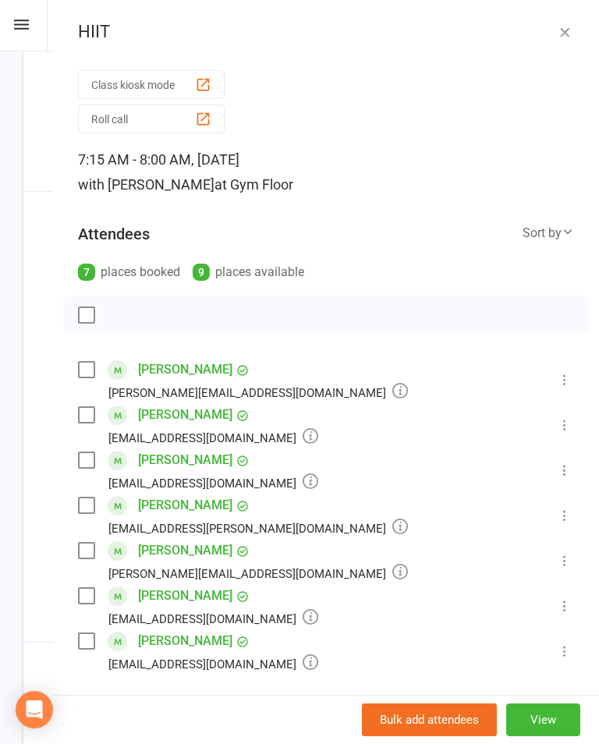
click at [572, 29] on button "button" at bounding box center [564, 32] width 19 height 19
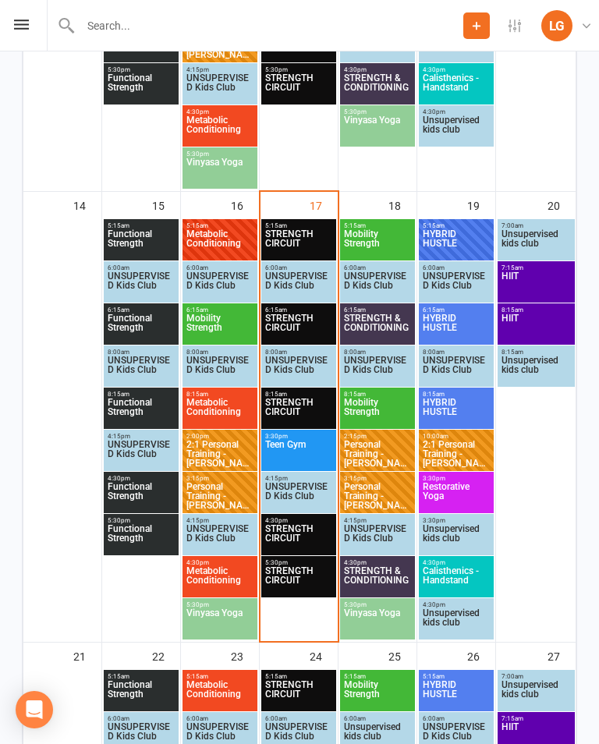
click at [537, 316] on span "HIIT" at bounding box center [536, 328] width 71 height 28
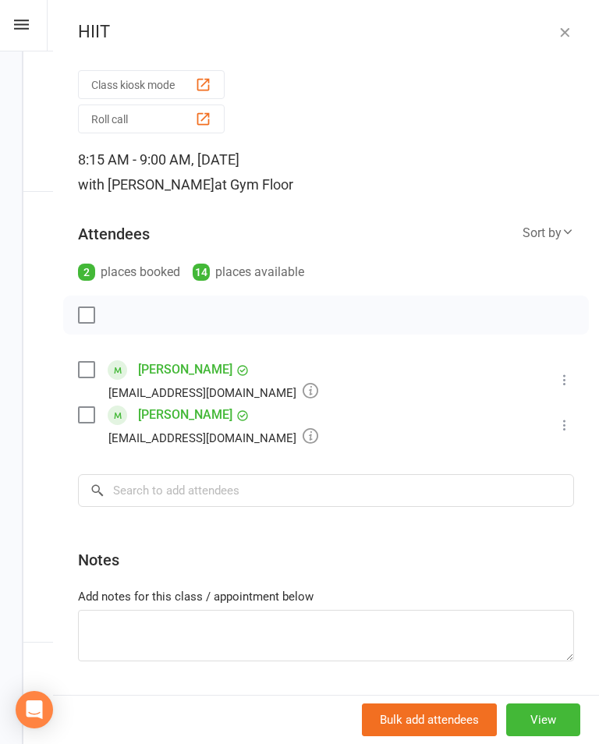
click at [564, 38] on icon "button" at bounding box center [565, 32] width 16 height 16
